Goal: Obtain resource: Download file/media

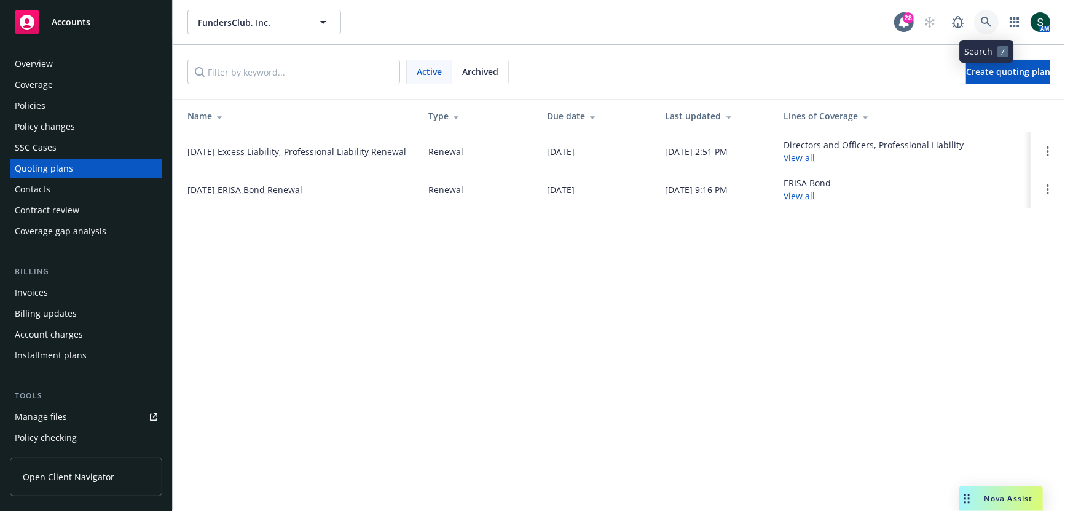
click at [988, 17] on icon at bounding box center [986, 22] width 11 height 11
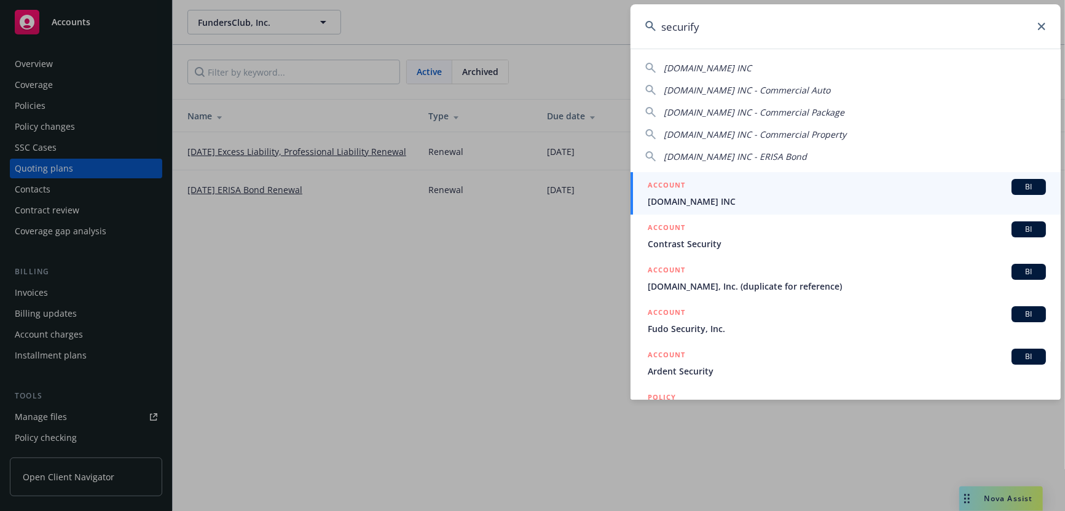
type input "securify"
click at [696, 192] on div "ACCOUNT BI" at bounding box center [847, 187] width 398 height 16
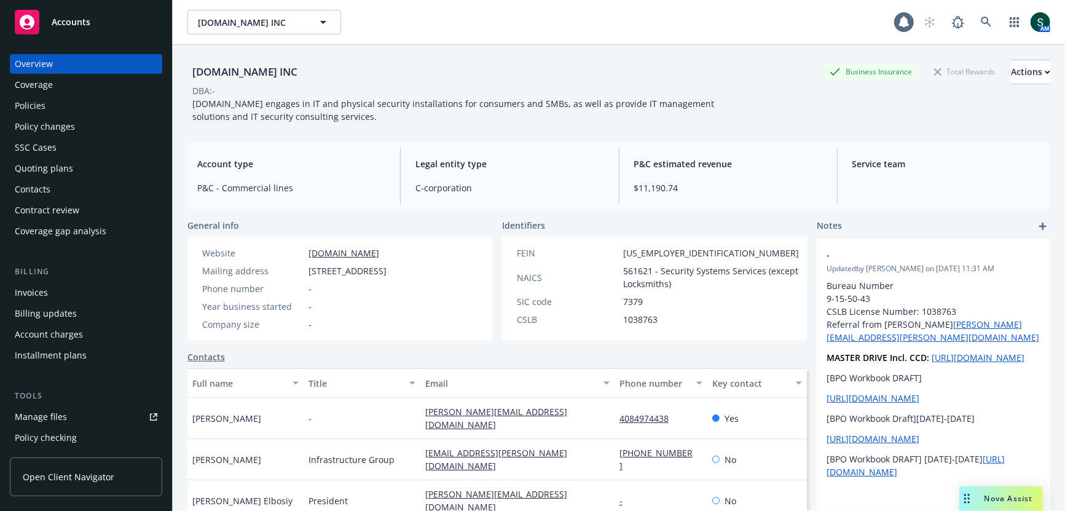
click at [45, 103] on div "Policies" at bounding box center [86, 106] width 143 height 20
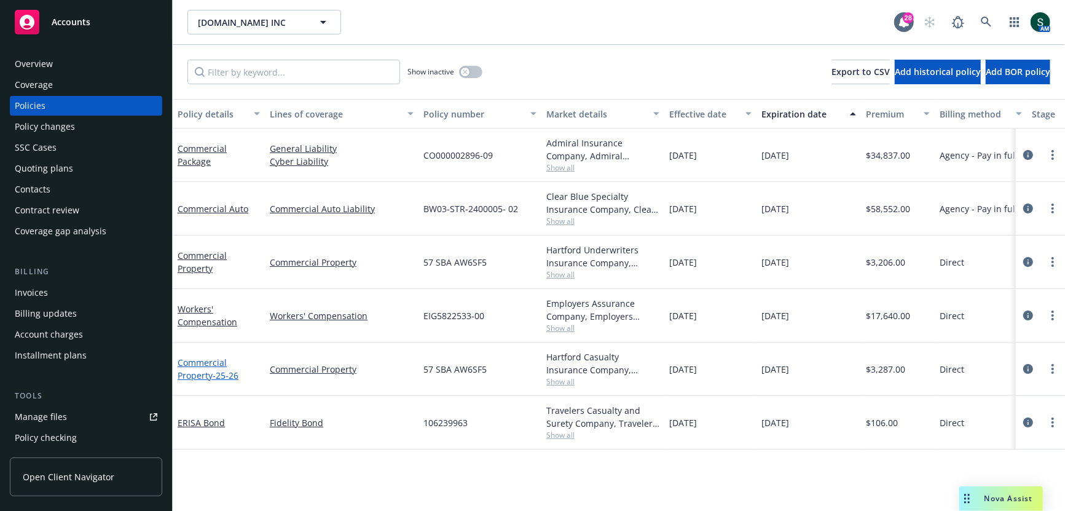
click at [198, 372] on link "Commercial Property - 25-26" at bounding box center [208, 368] width 61 height 25
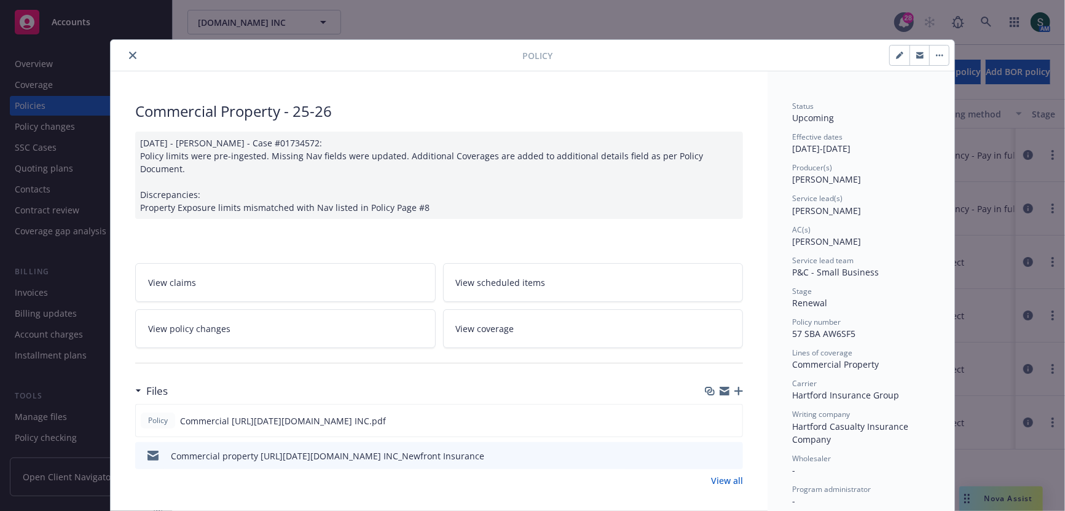
scroll to position [224, 0]
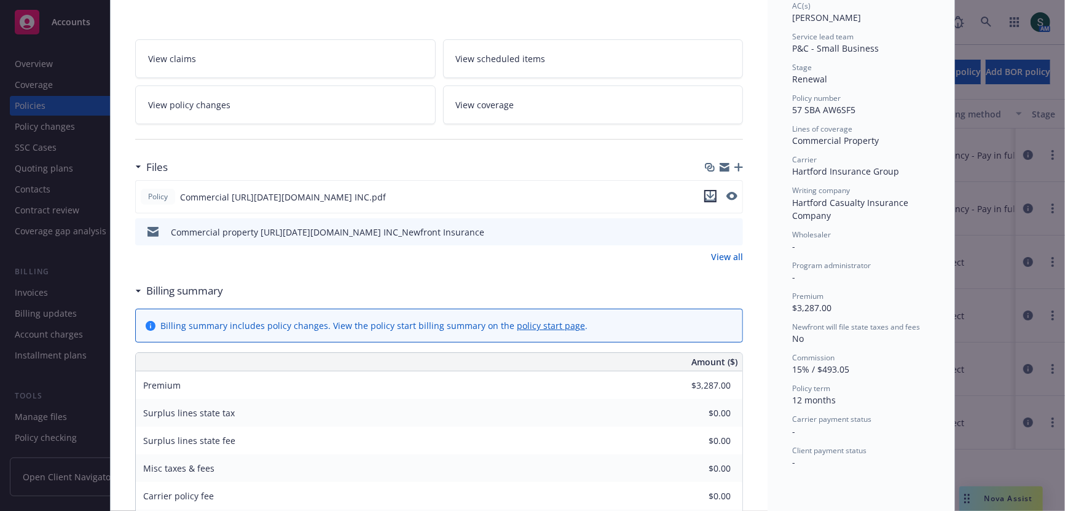
click at [710, 191] on icon "download file" at bounding box center [710, 196] width 10 height 10
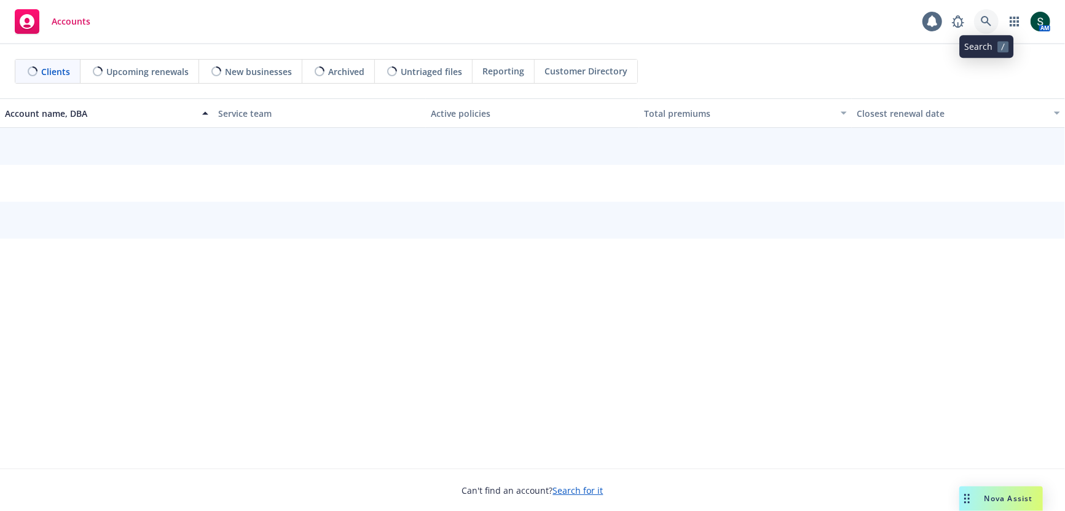
click at [985, 18] on icon at bounding box center [986, 21] width 11 height 11
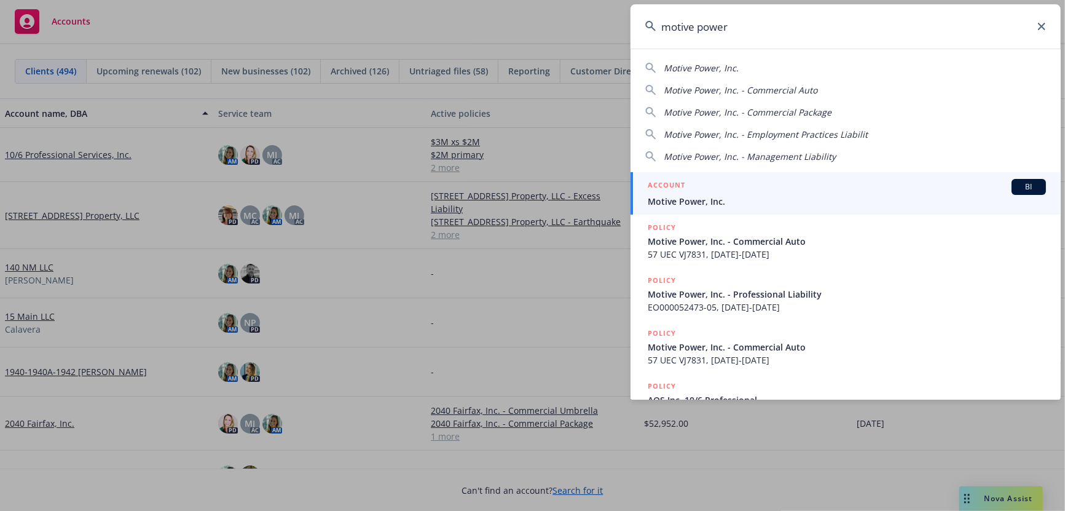
type input "motive power"
click at [692, 190] on div "ACCOUNT BI" at bounding box center [847, 187] width 398 height 16
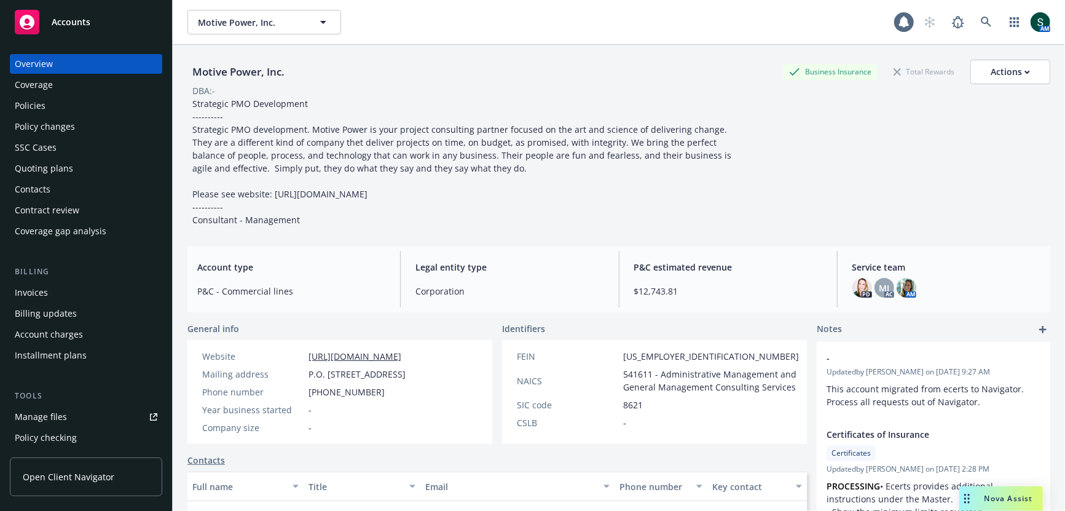
click at [42, 107] on div "Policies" at bounding box center [30, 106] width 31 height 20
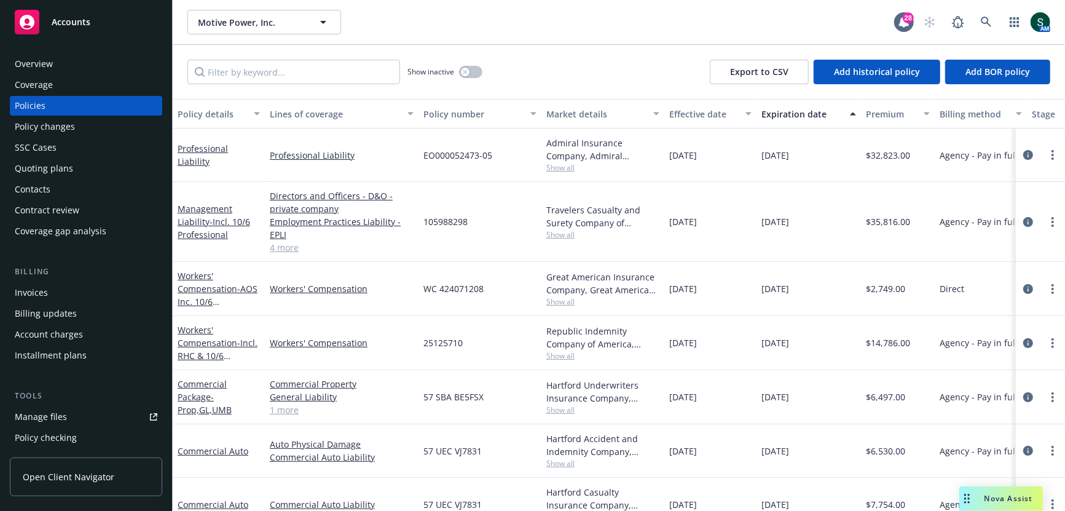
click at [291, 254] on div "Directors and Officers - D&O - private company Employment Practices Liability -…" at bounding box center [342, 222] width 154 height 80
click at [290, 243] on link "4 more" at bounding box center [342, 247] width 144 height 13
